Goal: Information Seeking & Learning: Compare options

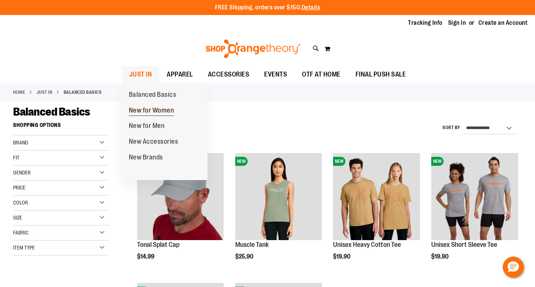
click at [145, 113] on span "New for Women" at bounding box center [151, 110] width 45 height 9
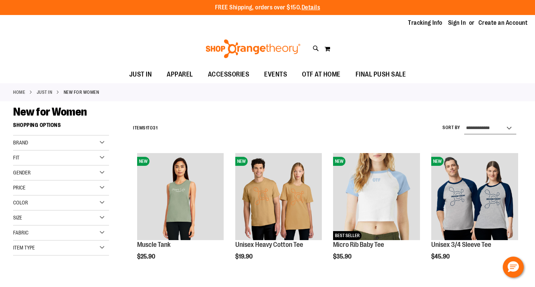
click at [485, 129] on select "**********" at bounding box center [490, 128] width 52 height 12
select select "**********"
click at [464, 122] on select "**********" at bounding box center [490, 128] width 52 height 12
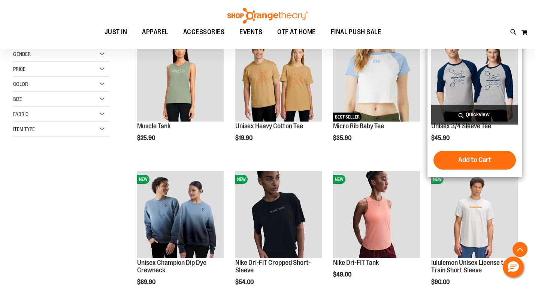
scroll to position [118, 0]
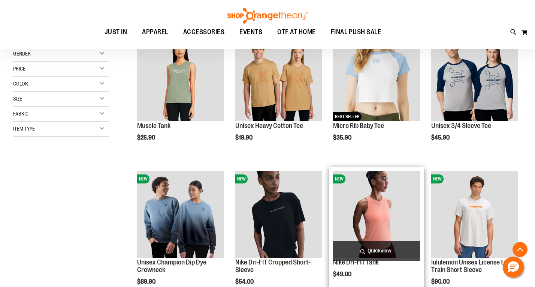
click at [392, 200] on img "product" at bounding box center [376, 213] width 87 height 87
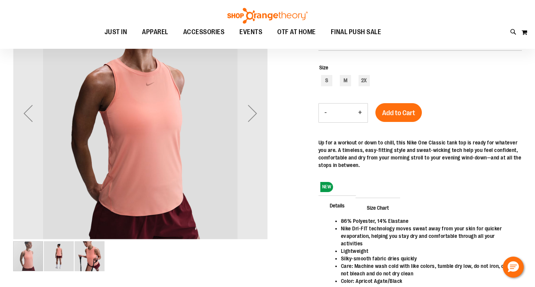
scroll to position [127, 0]
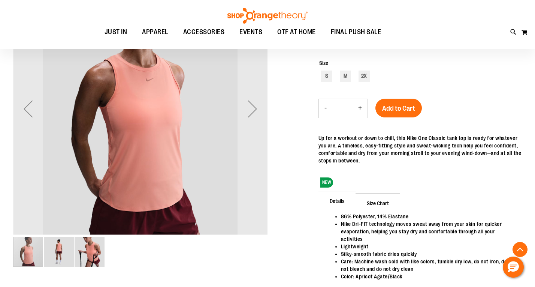
click at [61, 259] on img "image 2 of 3" at bounding box center [59, 251] width 30 height 30
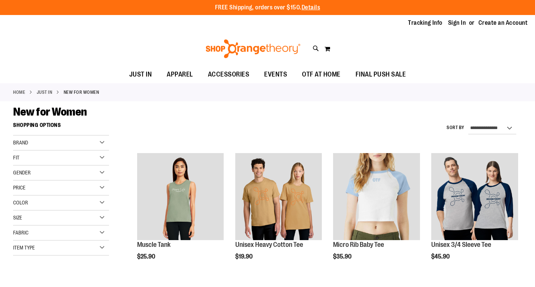
select select "**********"
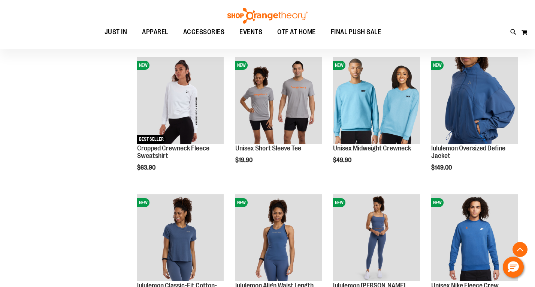
scroll to position [505, 0]
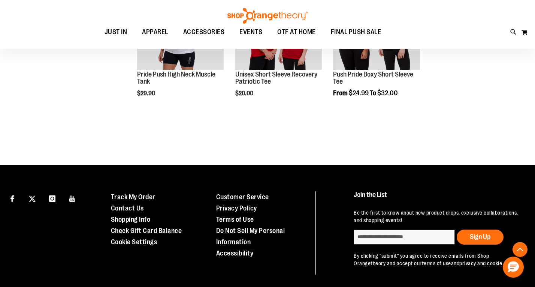
scroll to position [419, 0]
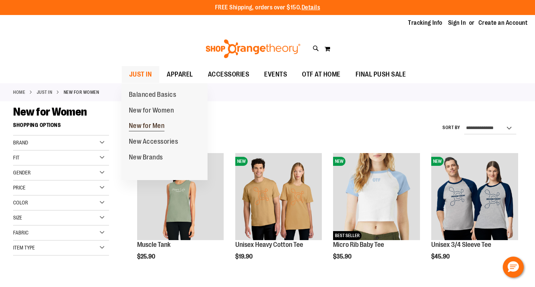
click at [143, 127] on span "New for Men" at bounding box center [147, 126] width 36 height 9
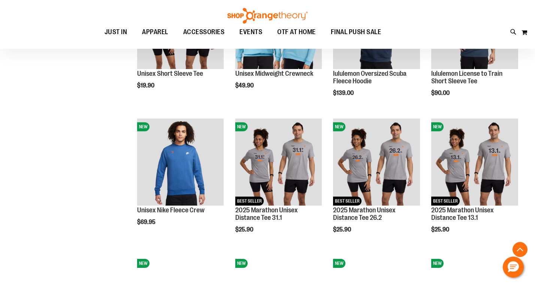
scroll to position [444, 0]
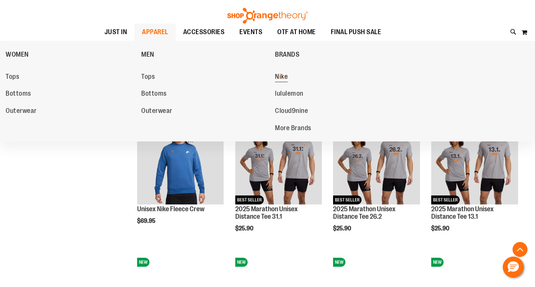
click at [283, 76] on span "Nike" at bounding box center [281, 77] width 13 height 9
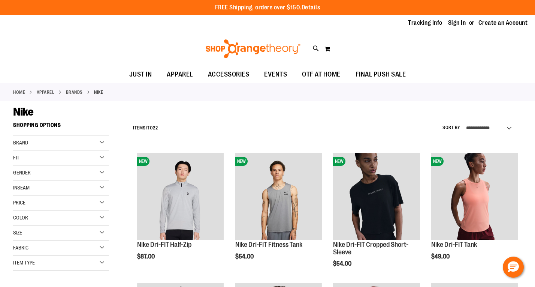
click at [500, 127] on select "**********" at bounding box center [490, 128] width 52 height 12
select select "**********"
click at [464, 122] on select "**********" at bounding box center [490, 128] width 52 height 12
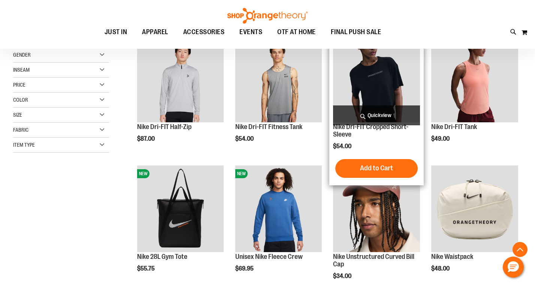
scroll to position [118, 0]
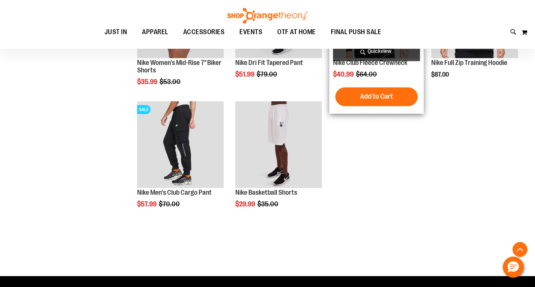
scroll to position [701, 0]
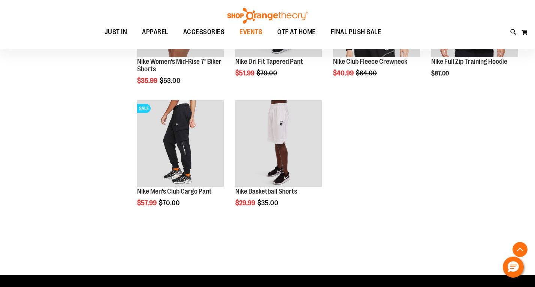
click at [253, 34] on span "EVENTS" at bounding box center [250, 32] width 23 height 17
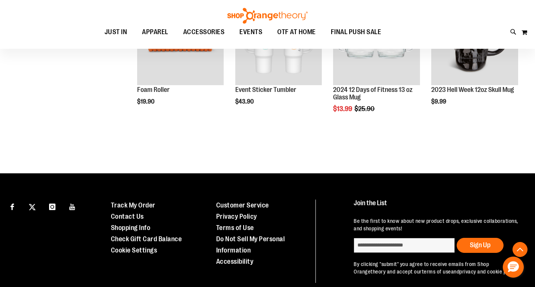
scroll to position [318, 0]
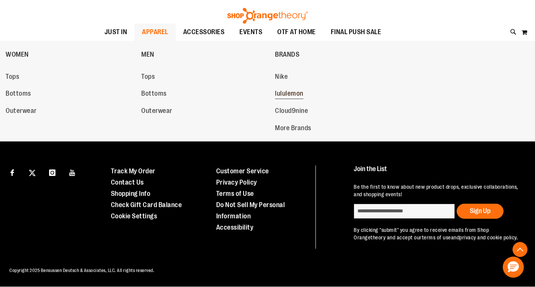
click at [292, 92] on span "lululemon" at bounding box center [289, 94] width 28 height 9
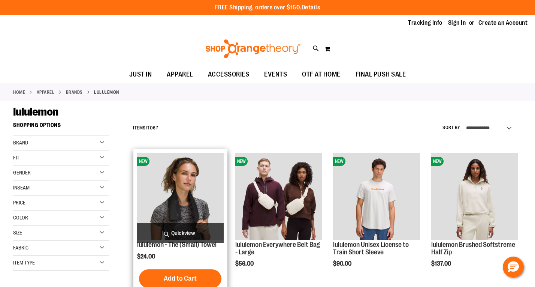
click at [206, 205] on img "product" at bounding box center [180, 196] width 87 height 87
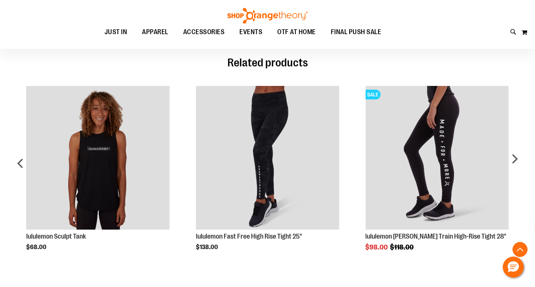
scroll to position [413, 0]
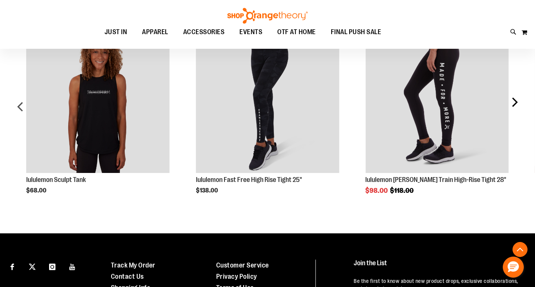
click at [514, 104] on div "next" at bounding box center [514, 109] width 15 height 183
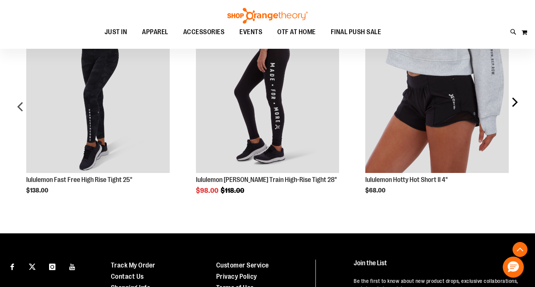
click at [514, 104] on div "next" at bounding box center [514, 109] width 15 height 183
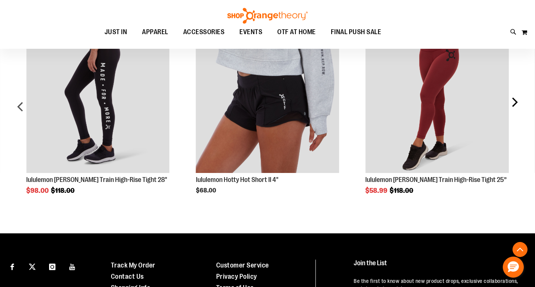
click at [514, 104] on div "next" at bounding box center [514, 109] width 15 height 183
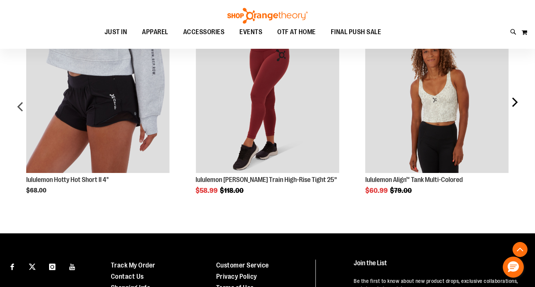
click at [514, 104] on div "next" at bounding box center [514, 109] width 15 height 183
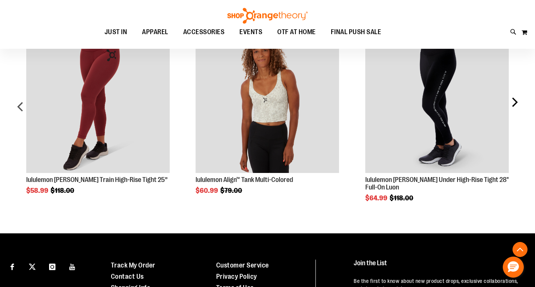
click at [514, 104] on div "next" at bounding box center [514, 109] width 15 height 183
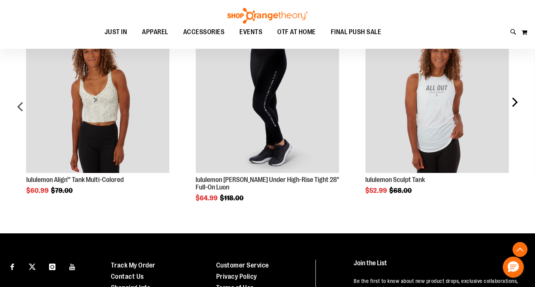
click at [514, 104] on div "next" at bounding box center [514, 109] width 15 height 183
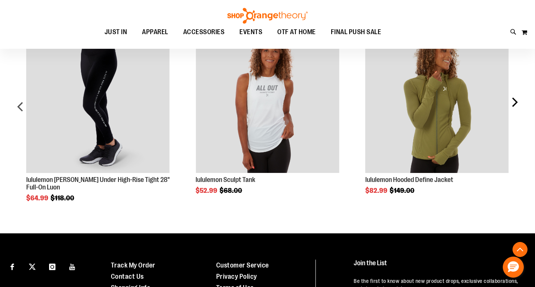
click at [514, 104] on div "next" at bounding box center [514, 109] width 15 height 183
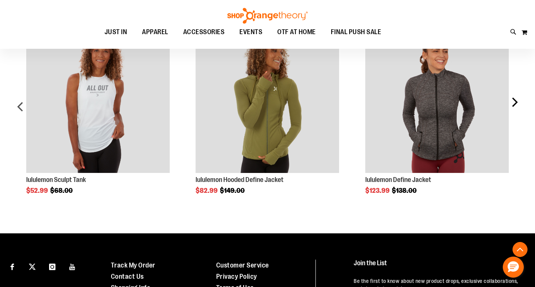
click at [514, 104] on div "next" at bounding box center [514, 109] width 15 height 183
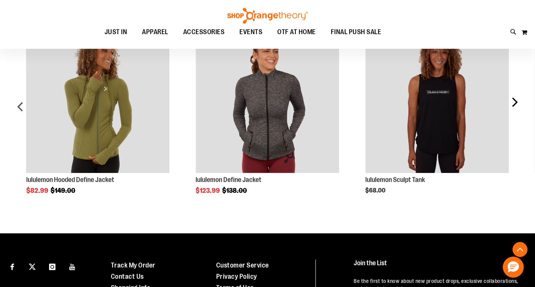
click at [514, 104] on div "next" at bounding box center [514, 109] width 15 height 183
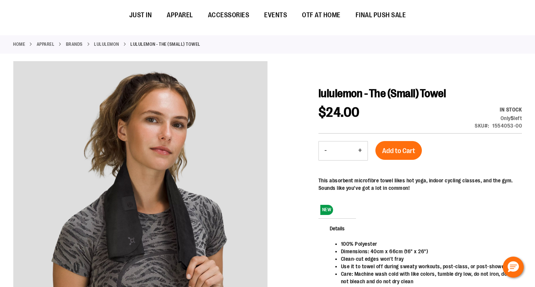
scroll to position [0, 0]
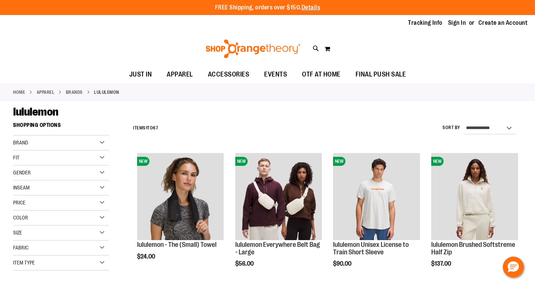
scroll to position [16, 0]
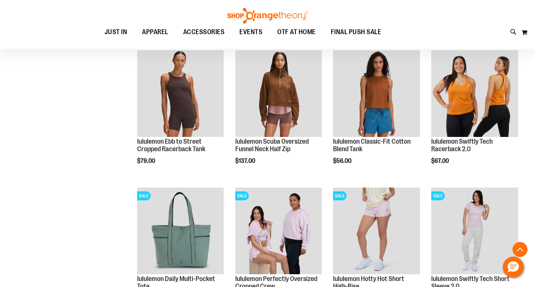
scroll to position [514, 0]
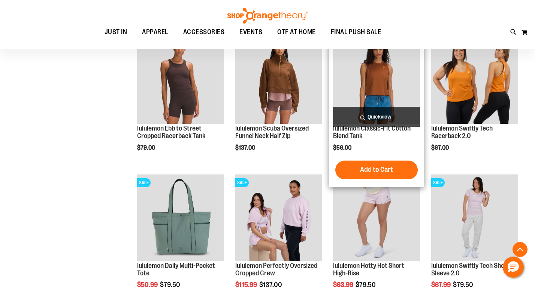
scroll to position [528, 0]
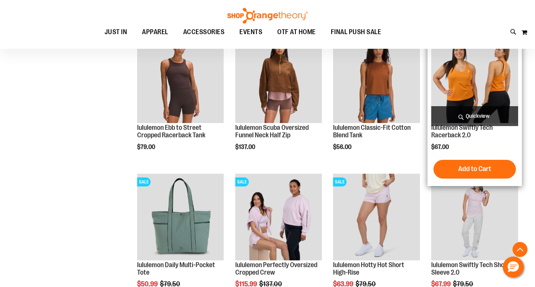
click at [490, 81] on img "product" at bounding box center [474, 79] width 87 height 87
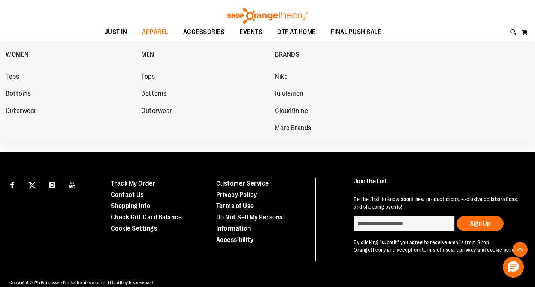
scroll to position [1242, 0]
